Goal: Transaction & Acquisition: Purchase product/service

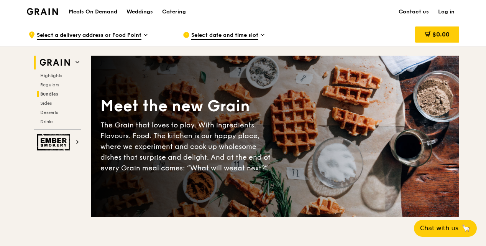
click at [54, 92] on span "Bundles" at bounding box center [49, 93] width 18 height 5
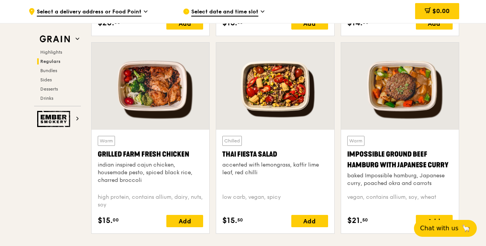
scroll to position [856, 0]
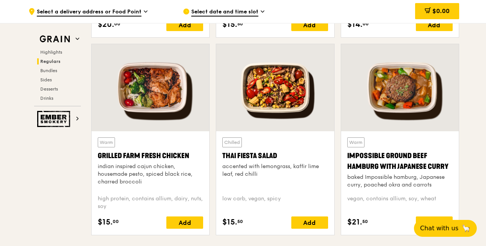
click at [162, 100] on div at bounding box center [151, 87] width 118 height 87
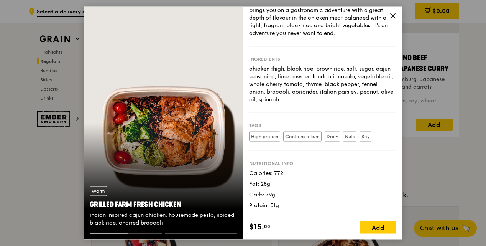
scroll to position [971, 0]
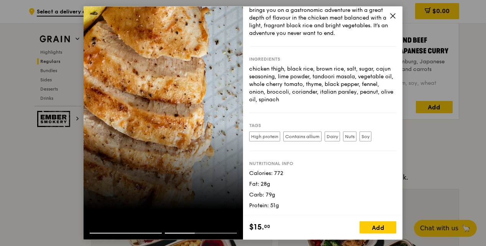
click at [395, 16] on icon at bounding box center [393, 15] width 7 height 7
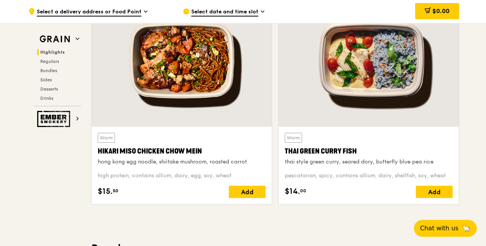
scroll to position [295, 0]
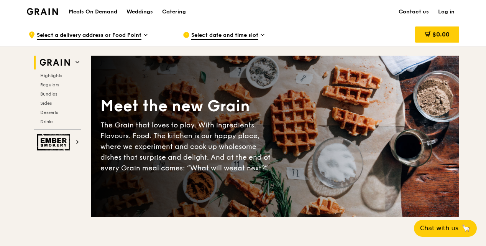
click at [87, 35] on span "Select a delivery address or Food Point" at bounding box center [89, 35] width 105 height 8
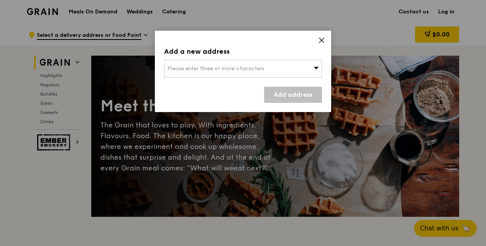
click at [225, 68] on span "Please enter three or more characters" at bounding box center [216, 68] width 97 height 7
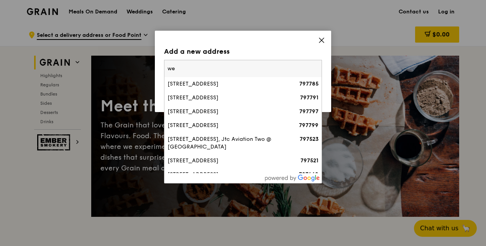
type input "w"
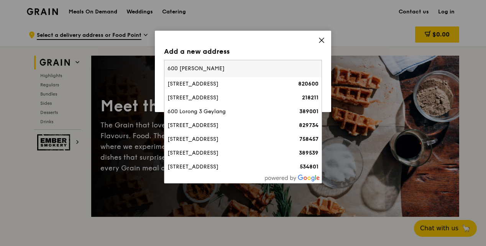
type input "600 west"
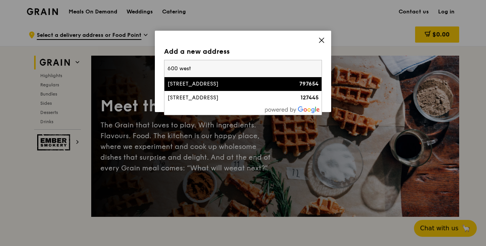
click at [219, 84] on div "[STREET_ADDRESS]" at bounding box center [225, 84] width 114 height 8
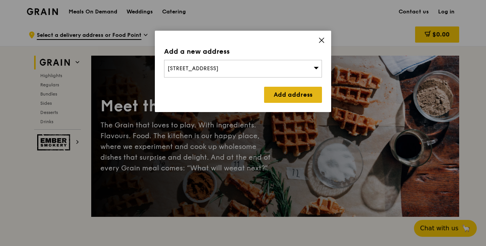
click at [296, 97] on link "Add address" at bounding box center [293, 95] width 58 height 16
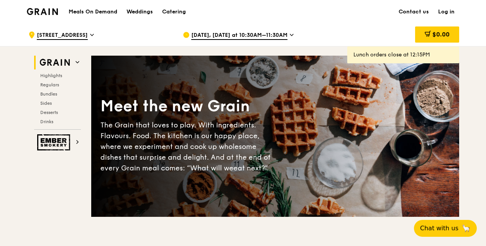
click at [290, 36] on icon at bounding box center [292, 34] width 4 height 7
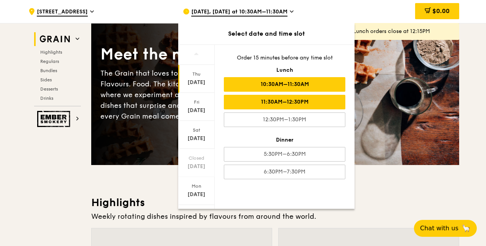
scroll to position [38, 0]
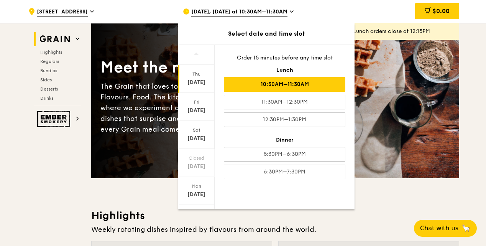
click at [269, 13] on span "[DATE], [DATE] at 10:30AM–11:30AM" at bounding box center [239, 12] width 96 height 8
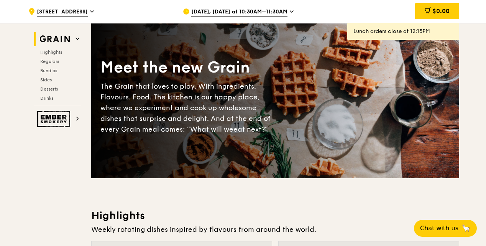
click at [283, 11] on span "[DATE], [DATE] at 10:30AM–11:30AM" at bounding box center [239, 12] width 96 height 8
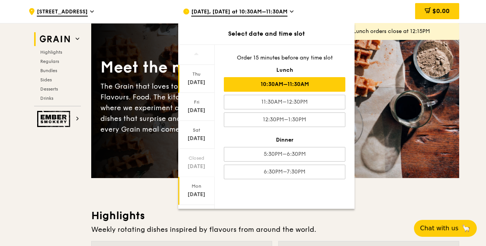
click at [196, 194] on div "[DATE]" at bounding box center [197, 195] width 34 height 8
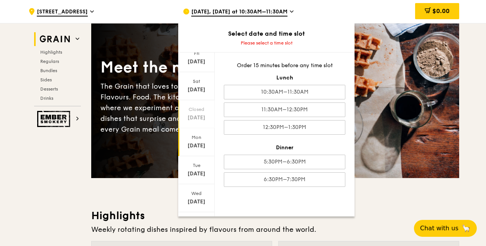
scroll to position [72, 0]
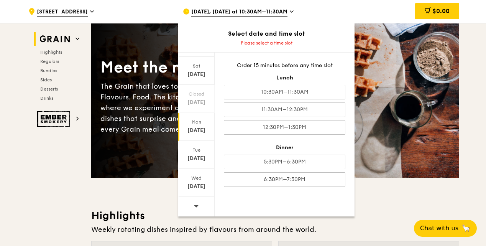
click at [196, 202] on span at bounding box center [196, 206] width 5 height 18
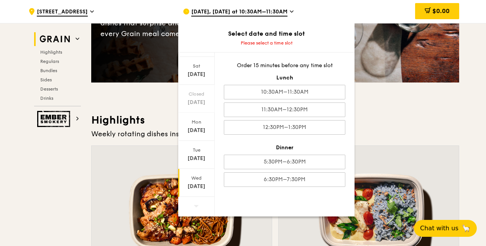
scroll to position [192, 0]
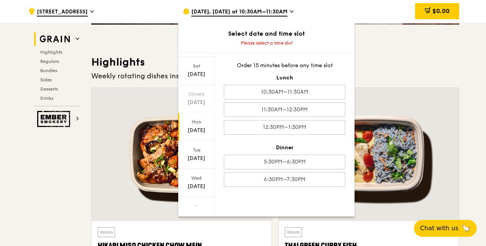
drag, startPoint x: 201, startPoint y: 179, endPoint x: 204, endPoint y: 134, distance: 45.0
click at [201, 124] on div "[DATE] [DATE] [DATE] Closed [DATE] [DATE] [DATE] [DATE]" at bounding box center [196, 135] width 36 height 164
click at [189, 100] on div "[DATE]" at bounding box center [197, 103] width 34 height 8
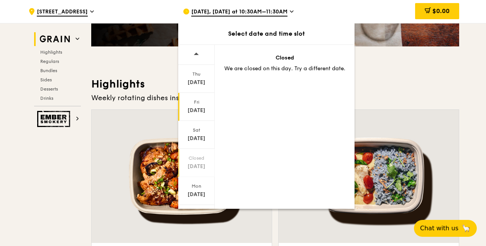
scroll to position [153, 0]
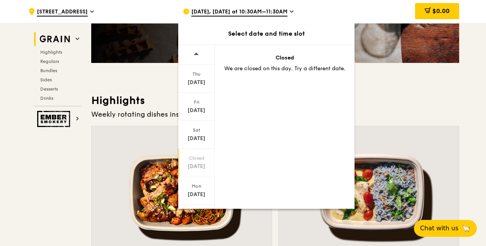
click at [197, 57] on span at bounding box center [196, 54] width 5 height 18
click at [196, 57] on span at bounding box center [196, 54] width 5 height 18
click at [200, 84] on div "[DATE]" at bounding box center [197, 83] width 34 height 8
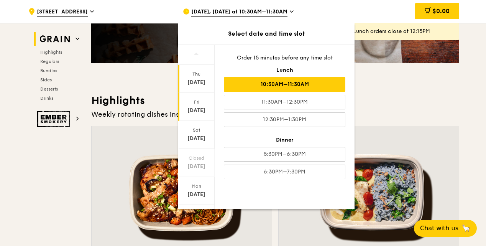
click at [196, 109] on div "[DATE]" at bounding box center [197, 111] width 34 height 8
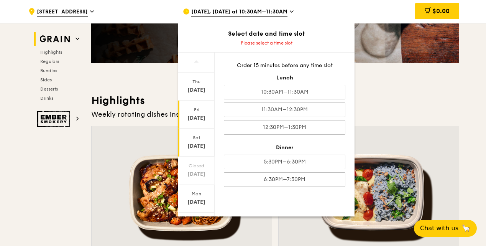
click at [196, 132] on div "[DATE]" at bounding box center [196, 143] width 36 height 28
click at [191, 196] on div "Mon" at bounding box center [197, 194] width 34 height 6
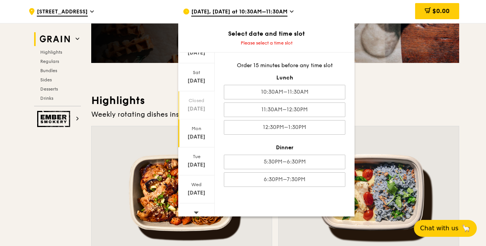
scroll to position [72, 0]
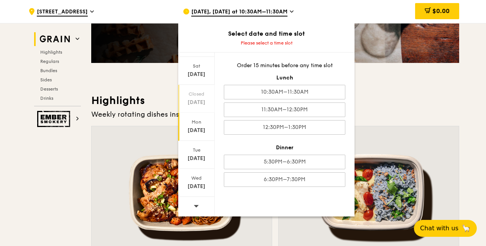
click at [200, 183] on div "[DATE]" at bounding box center [197, 187] width 34 height 8
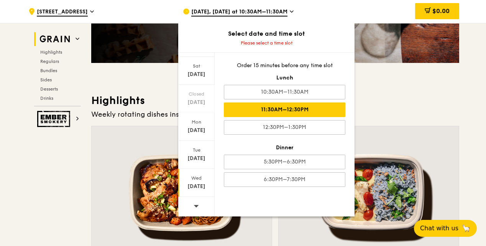
click at [305, 110] on div "11:30AM–12:30PM" at bounding box center [285, 109] width 122 height 15
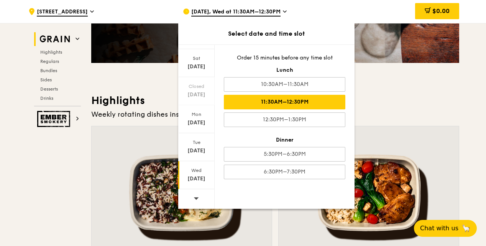
click at [301, 101] on div "11:30AM–12:30PM" at bounding box center [285, 102] width 122 height 15
click at [395, 109] on div "Weekly rotating dishes inspired by flavours from around the world." at bounding box center [275, 114] width 368 height 11
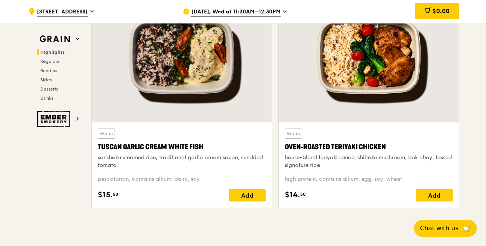
scroll to position [307, 0]
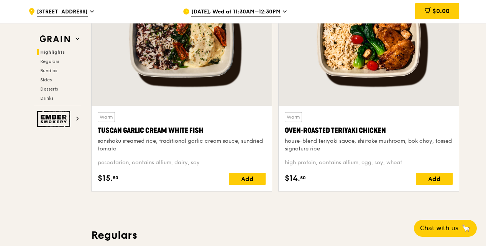
click at [351, 59] on div at bounding box center [369, 39] width 180 height 133
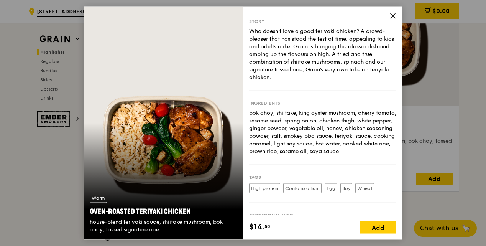
scroll to position [0, 0]
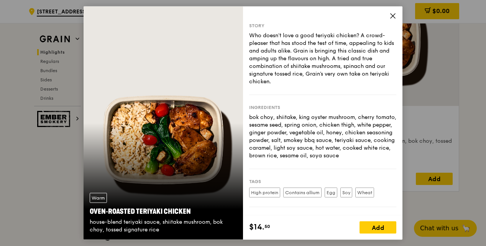
click at [390, 15] on icon at bounding box center [393, 15] width 7 height 7
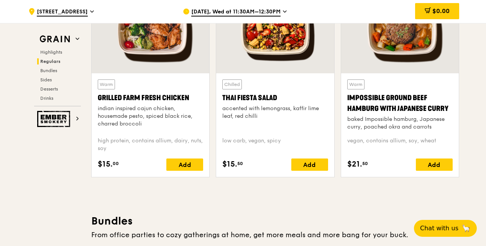
scroll to position [883, 0]
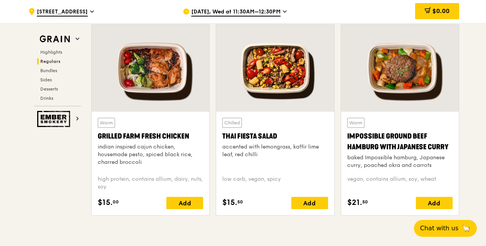
click at [130, 98] on div at bounding box center [151, 68] width 118 height 87
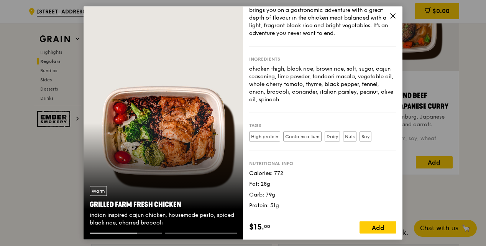
scroll to position [921, 0]
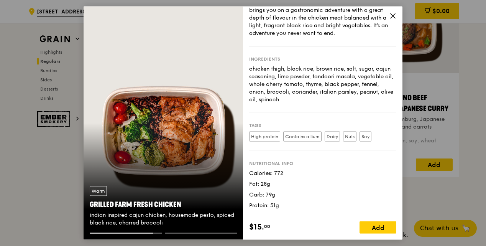
click at [396, 18] on icon at bounding box center [393, 15] width 7 height 7
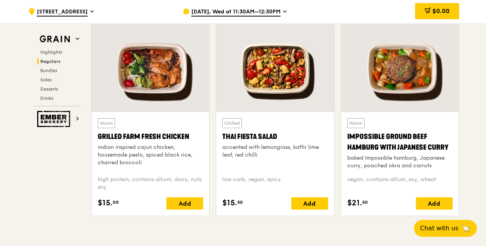
scroll to position [883, 0]
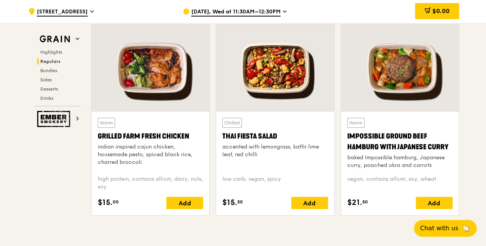
click at [366, 110] on div at bounding box center [400, 68] width 118 height 87
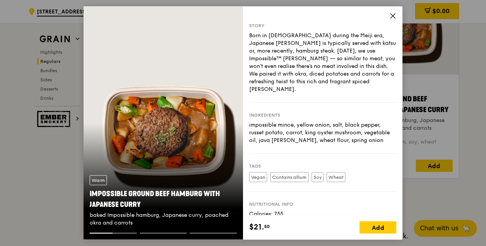
scroll to position [921, 0]
click at [393, 17] on icon at bounding box center [393, 15] width 7 height 7
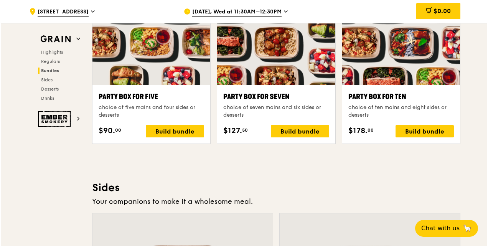
scroll to position [1613, 0]
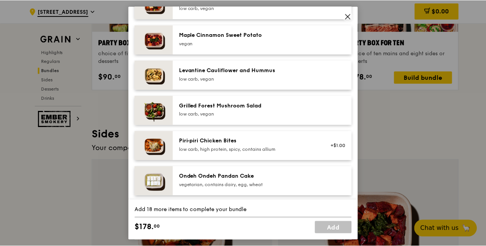
scroll to position [408, 0]
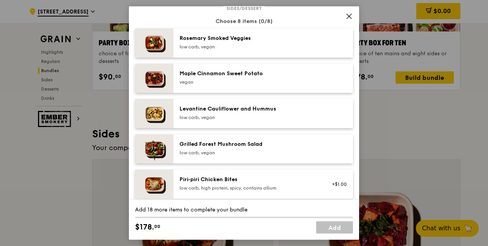
click at [350, 18] on icon at bounding box center [349, 16] width 7 height 7
